Goal: Understand process/instructions: Learn how to perform a task or action

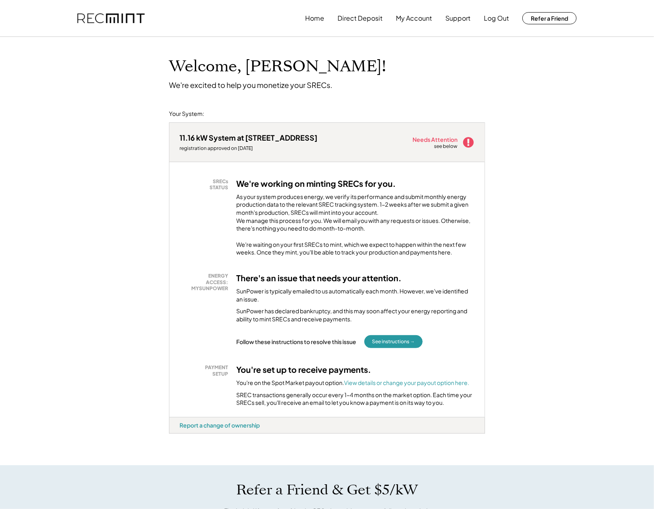
click at [455, 256] on div "We're waiting on your first SRECs to mint, which we expect to happen within the…" at bounding box center [355, 249] width 238 height 16
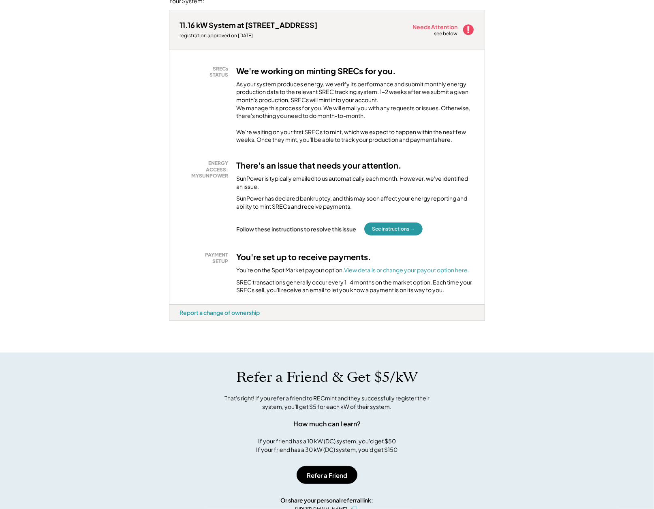
scroll to position [112, 0]
click at [373, 236] on button "See instructions →" at bounding box center [393, 229] width 58 height 13
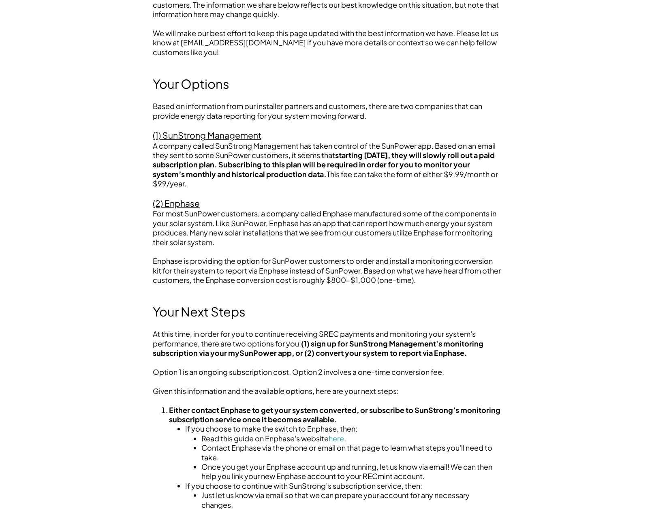
scroll to position [216, 0]
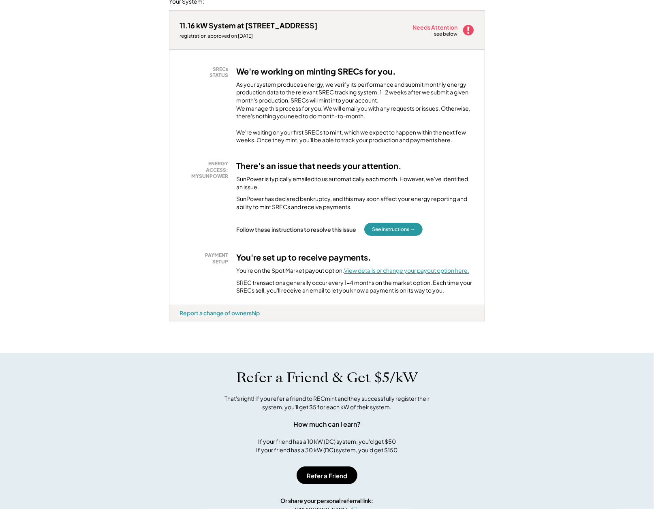
click at [388, 274] on font "View details or change your payout option here." at bounding box center [406, 270] width 125 height 7
